Goal: Information Seeking & Learning: Learn about a topic

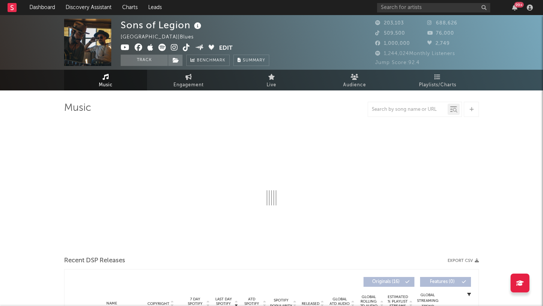
select select "6m"
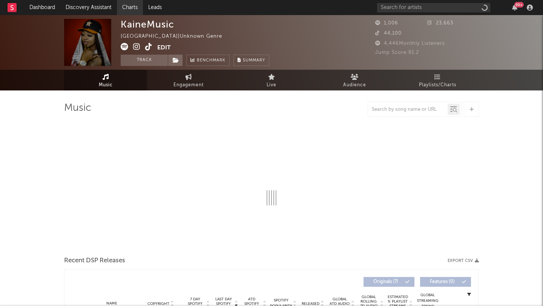
select select "1w"
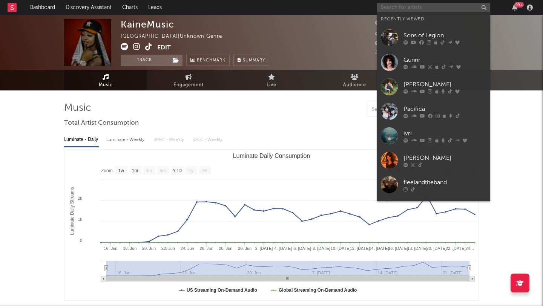
click at [399, 7] on input "text" at bounding box center [433, 7] width 113 height 9
paste input "[URL][DOMAIN_NAME]"
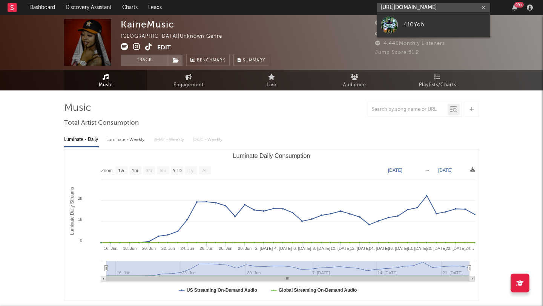
type input "[URL][DOMAIN_NAME]"
click at [477, 15] on link "410Ydb" at bounding box center [433, 25] width 113 height 25
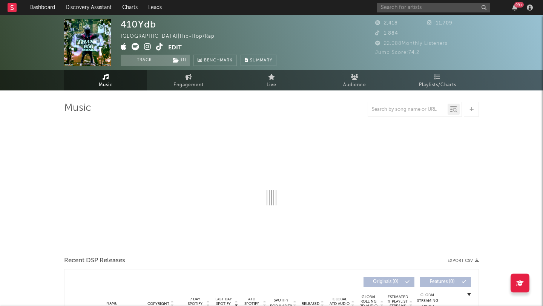
select select "6m"
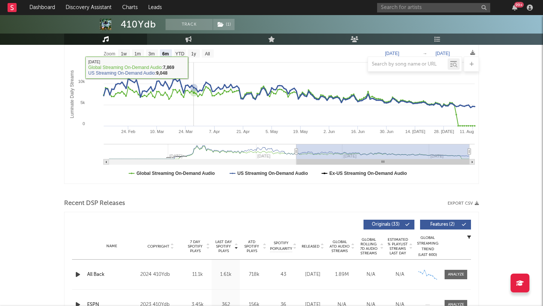
scroll to position [197, 0]
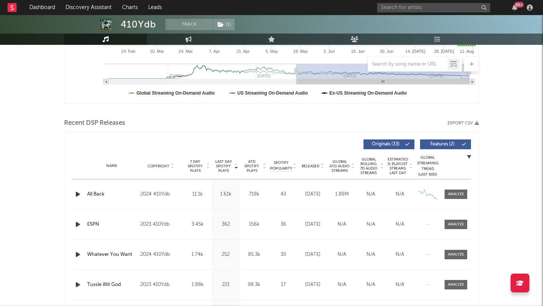
click at [78, 193] on icon "button" at bounding box center [78, 194] width 8 height 9
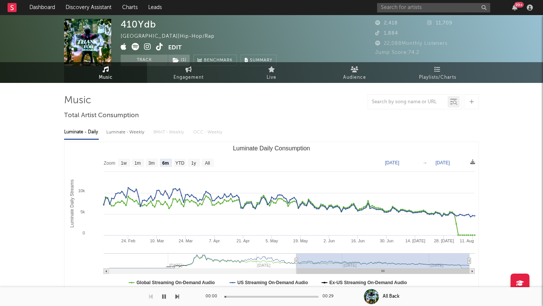
scroll to position [0, 0]
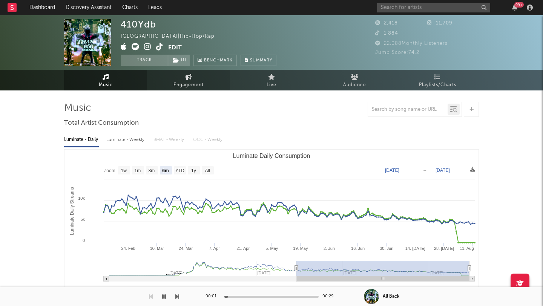
click at [189, 77] on icon at bounding box center [189, 77] width 6 height 6
select select "1w"
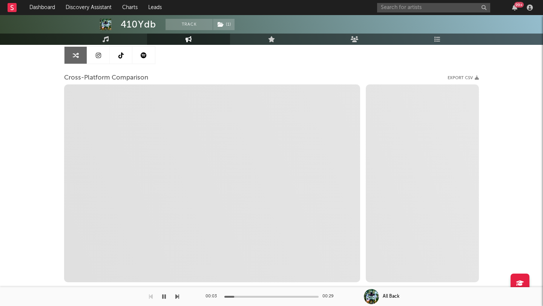
scroll to position [77, 0]
select select "1m"
